Goal: Information Seeking & Learning: Check status

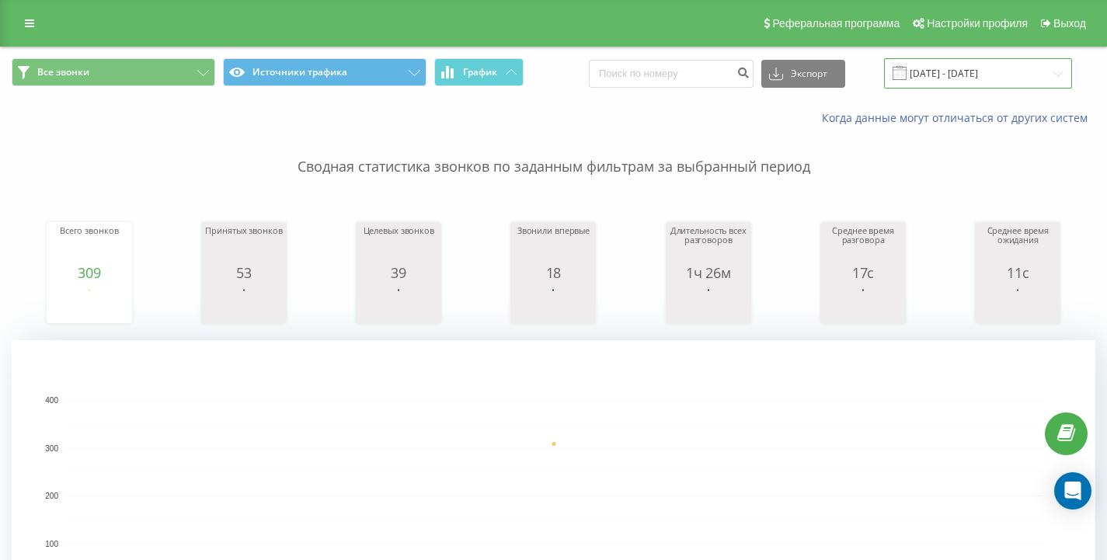
click at [944, 74] on input "[DATE] - [DATE]" at bounding box center [978, 73] width 188 height 30
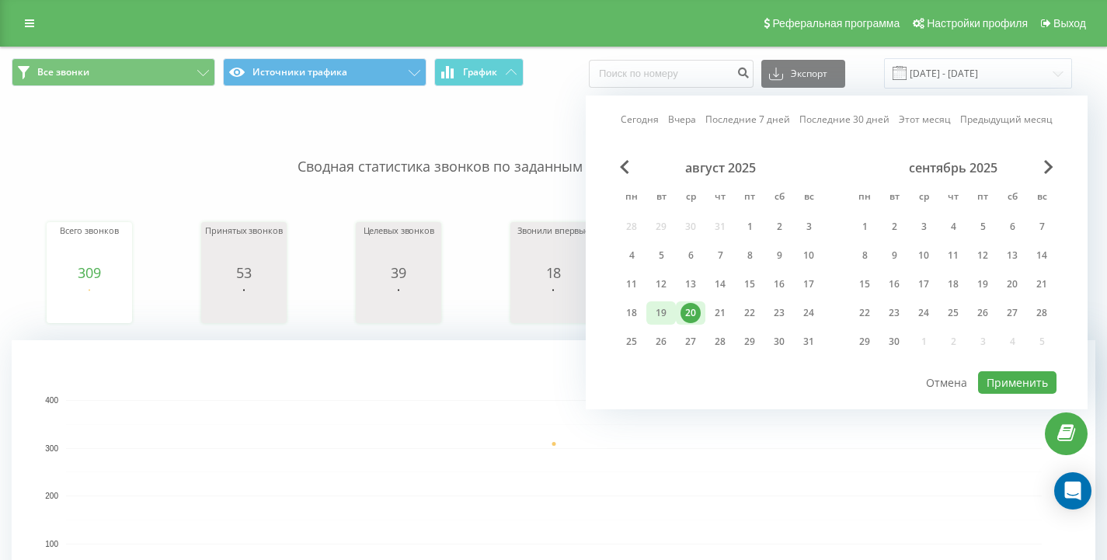
click at [659, 311] on div "19" at bounding box center [661, 313] width 20 height 20
click at [690, 313] on div "20" at bounding box center [690, 313] width 20 height 20
click at [1013, 376] on button "Применить" at bounding box center [1017, 382] width 78 height 23
type input "[DATE] - [DATE]"
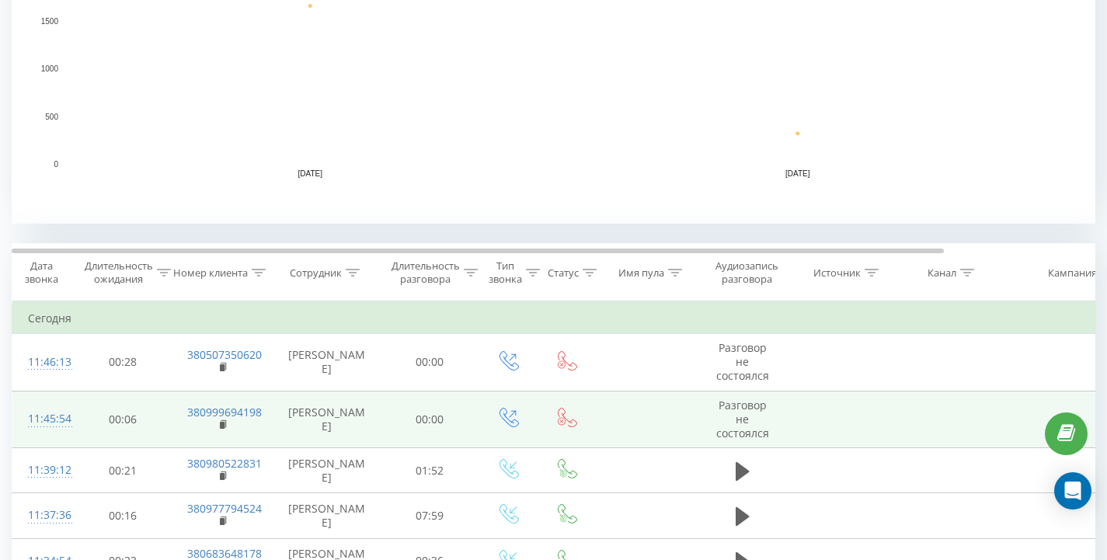
scroll to position [497, 0]
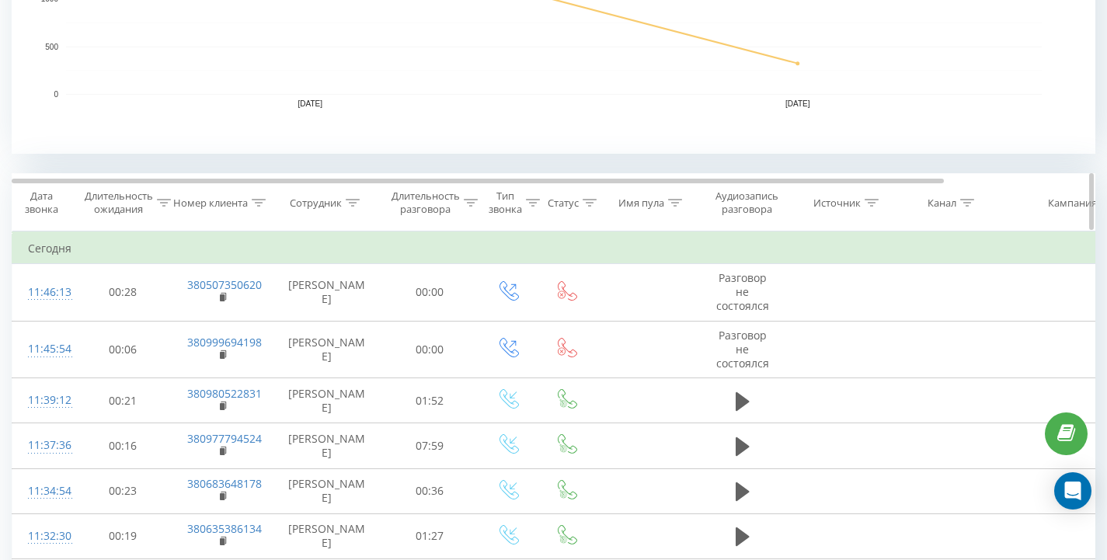
click at [259, 205] on icon at bounding box center [259, 203] width 14 height 8
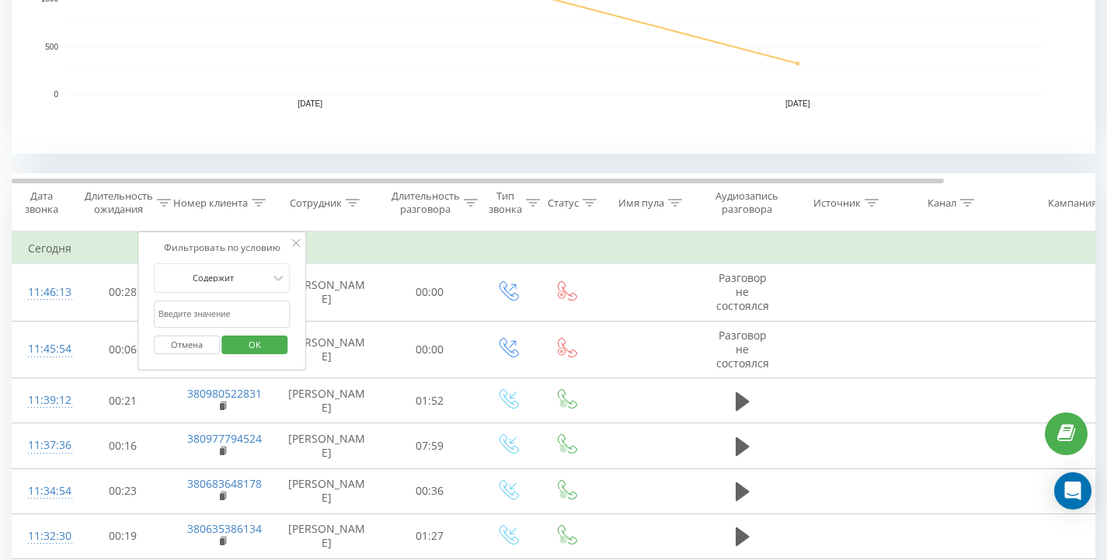
click at [224, 322] on input "text" at bounding box center [222, 314] width 137 height 27
paste input "380980522831"
type input "380980522831"
click at [247, 342] on span "OK" at bounding box center [254, 344] width 43 height 24
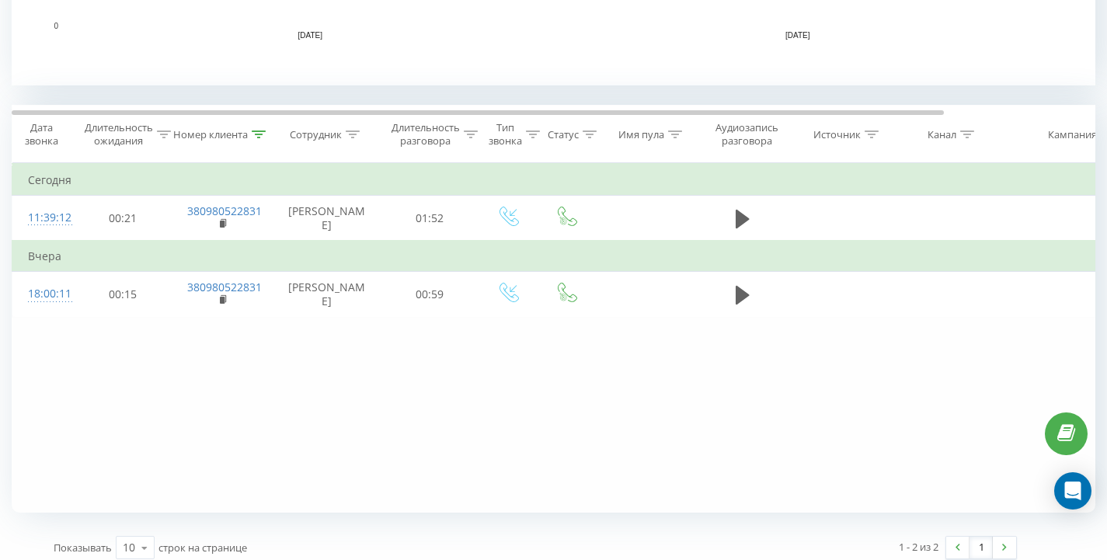
scroll to position [549, 0]
